Goal: Task Accomplishment & Management: Manage account settings

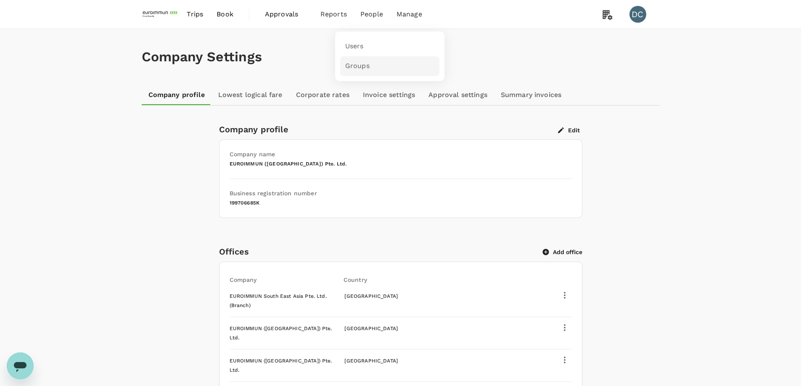
click at [350, 66] on span "Groups" at bounding box center [357, 66] width 24 height 10
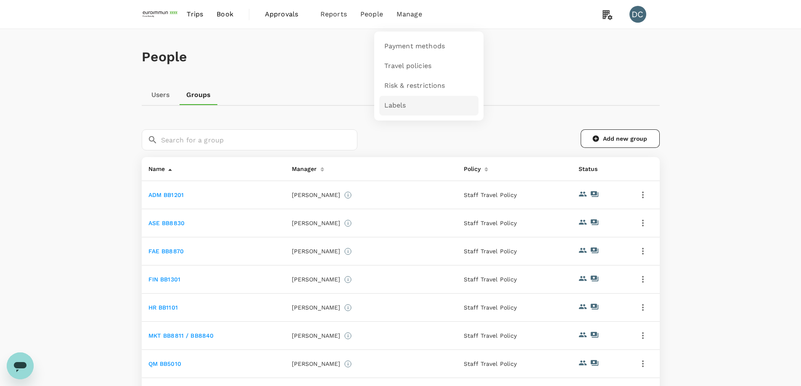
click at [397, 103] on span "Labels" at bounding box center [395, 106] width 22 height 10
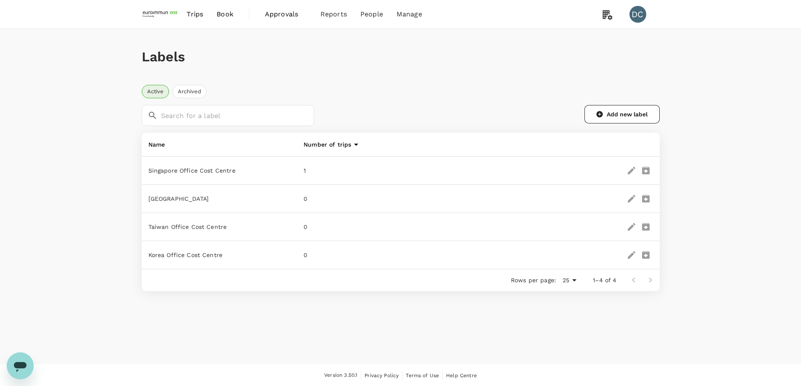
click at [333, 142] on div "Number of trips" at bounding box center [410, 145] width 214 height 10
click at [354, 145] on icon at bounding box center [356, 145] width 10 height 10
click at [354, 145] on icon at bounding box center [356, 144] width 4 height 2
click at [55, 186] on div "Labels Active Archived ​ ​ Add new label Name Number of trips [GEOGRAPHIC_DATA]…" at bounding box center [400, 160] width 801 height 262
